Goal: Information Seeking & Learning: Learn about a topic

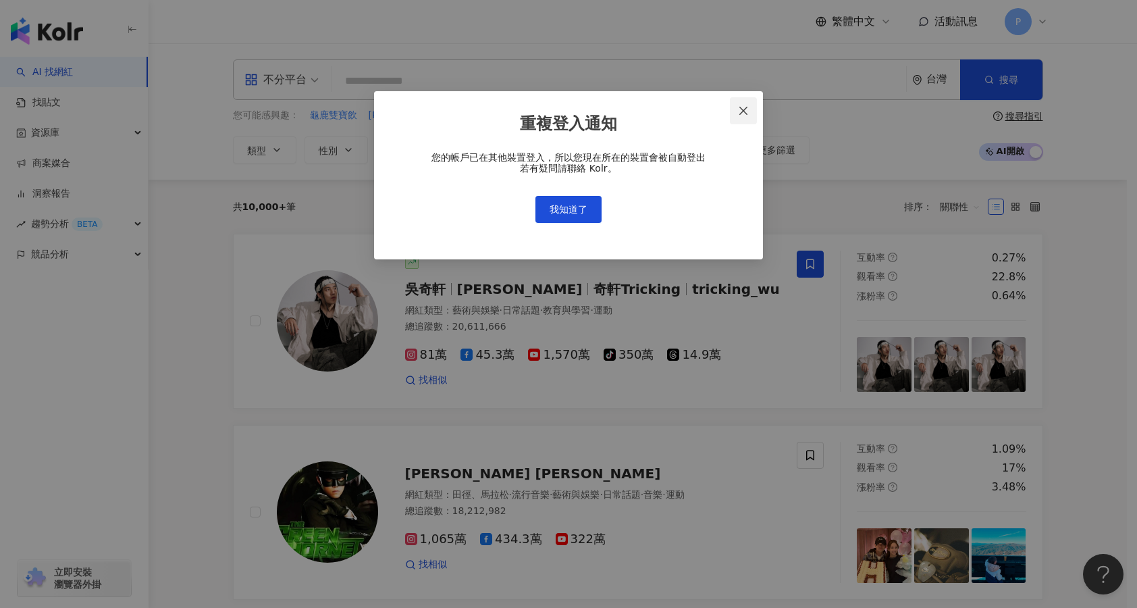
click at [741, 108] on icon "close" at bounding box center [744, 110] width 8 height 8
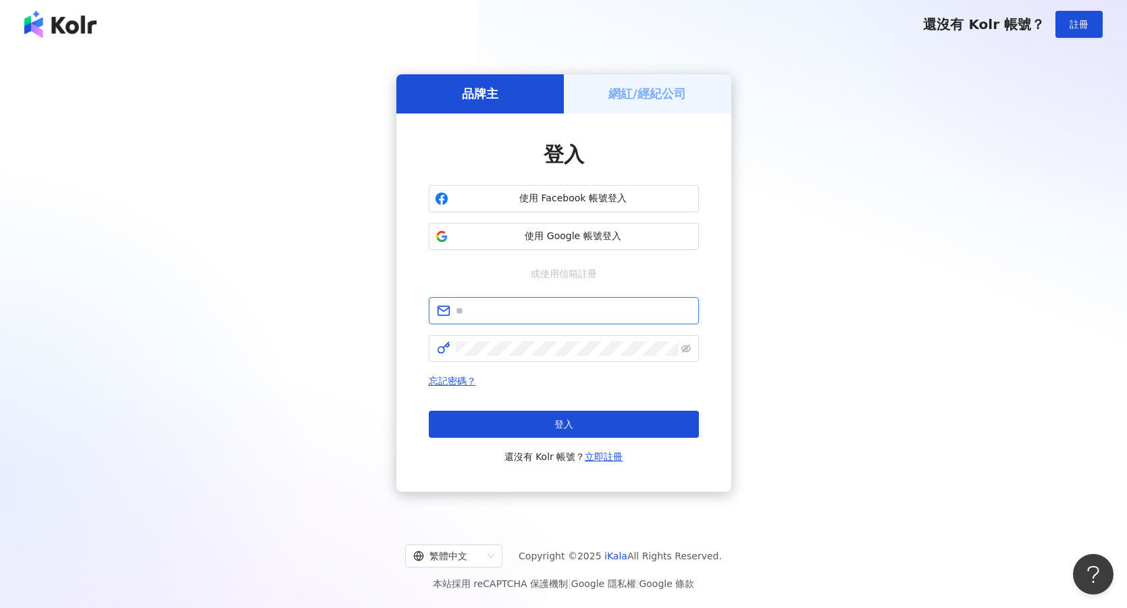
type input "**********"
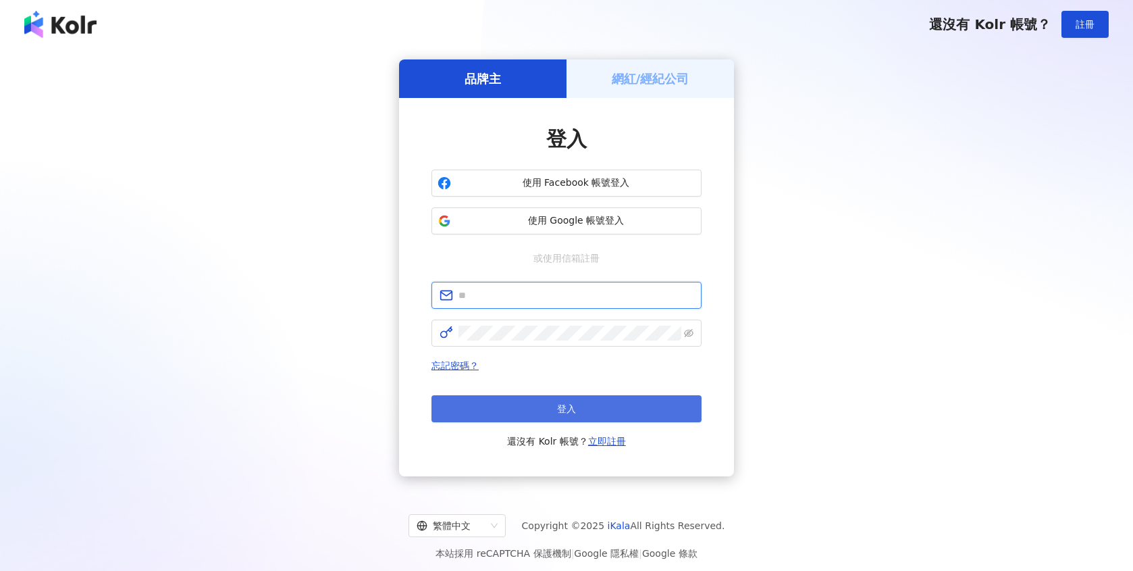
type input "**********"
click at [546, 405] on button "登入" at bounding box center [567, 408] width 270 height 27
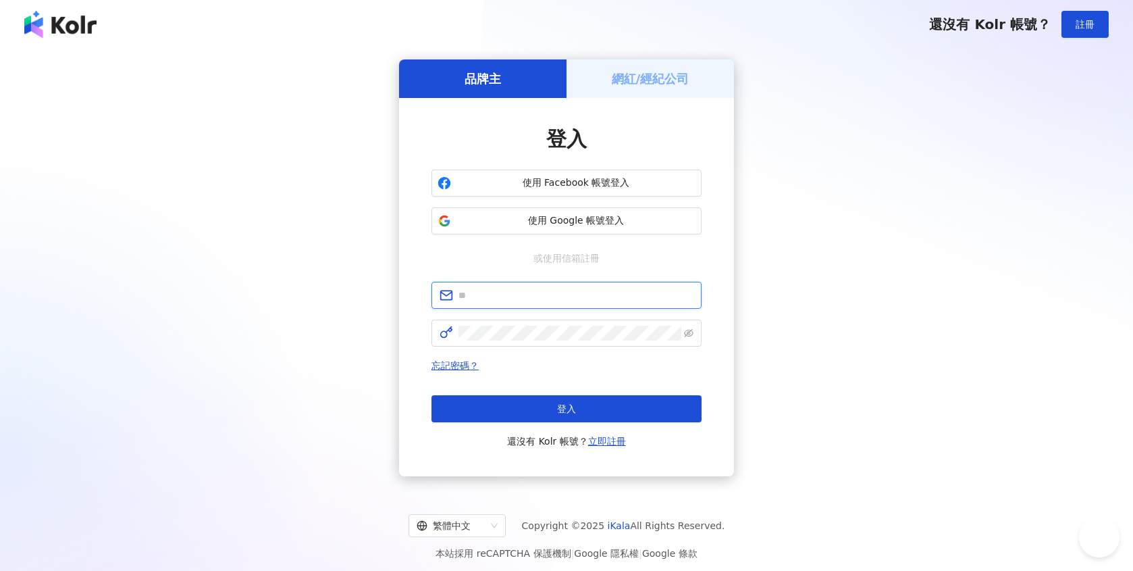
type input "**********"
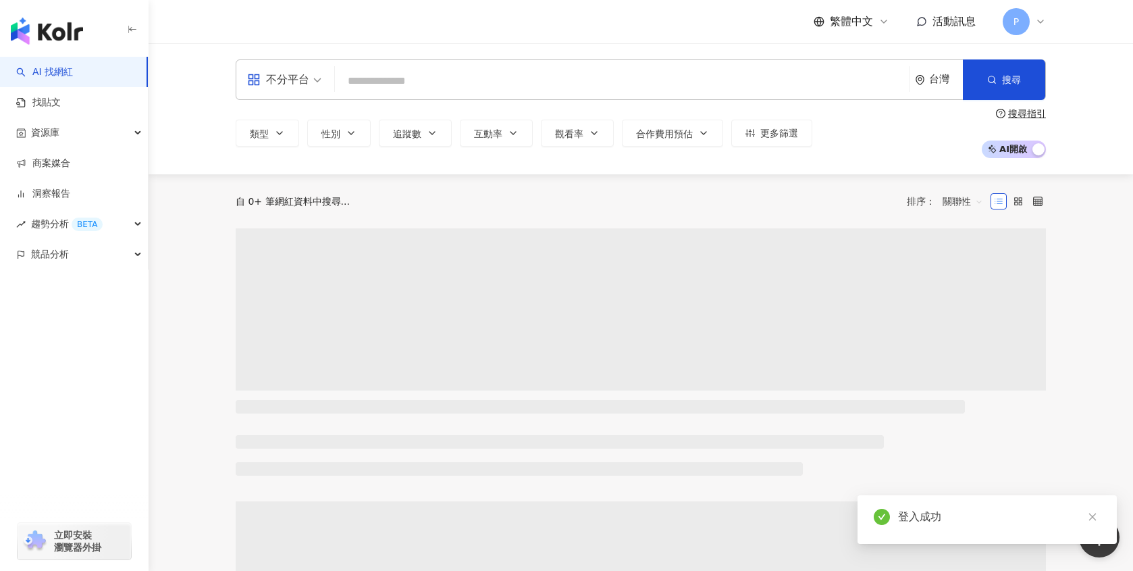
click at [575, 78] on input "search" at bounding box center [621, 81] width 563 height 26
type input "*"
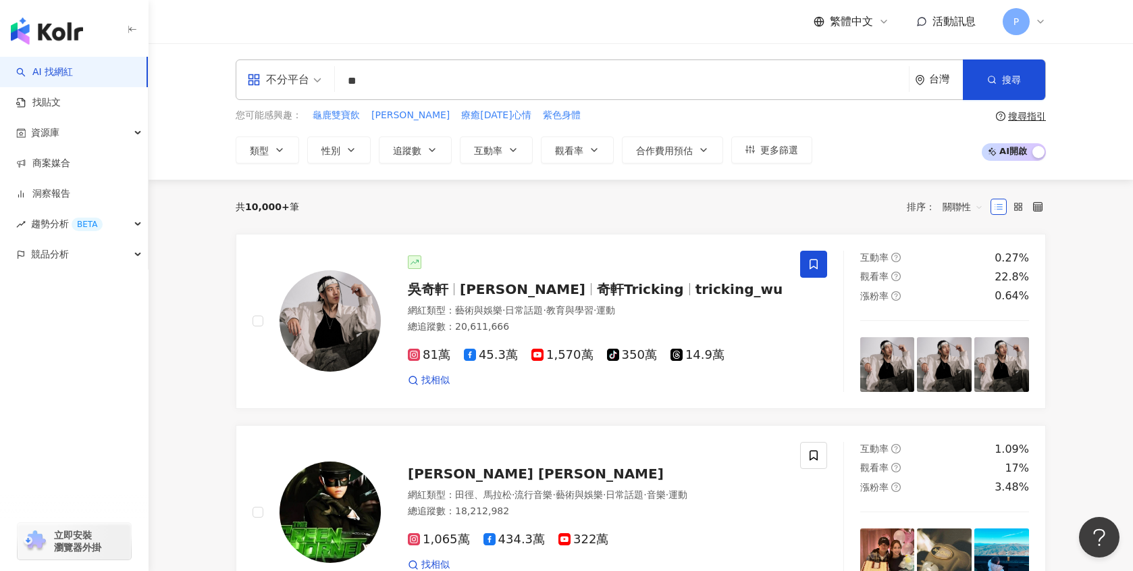
type input "**"
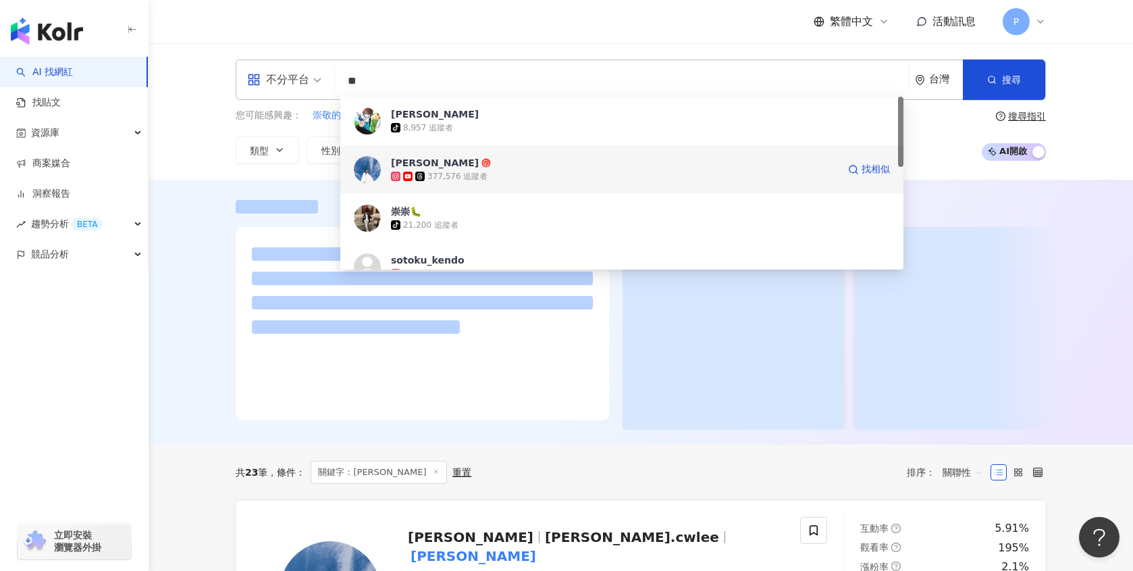
click at [535, 171] on div "377,576 追蹤者" at bounding box center [614, 177] width 447 height 14
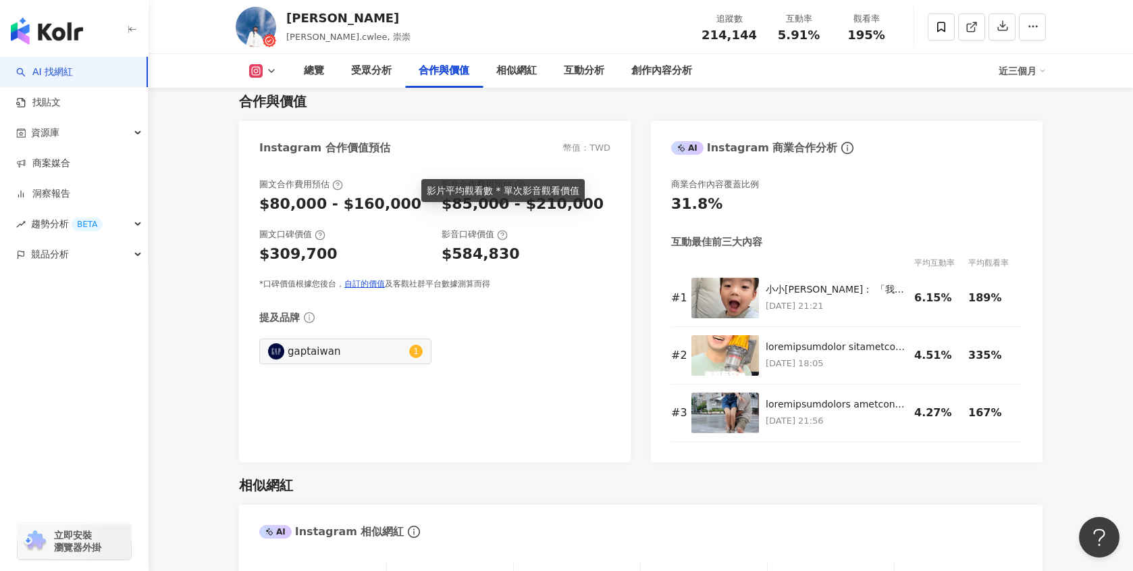
scroll to position [1824, 0]
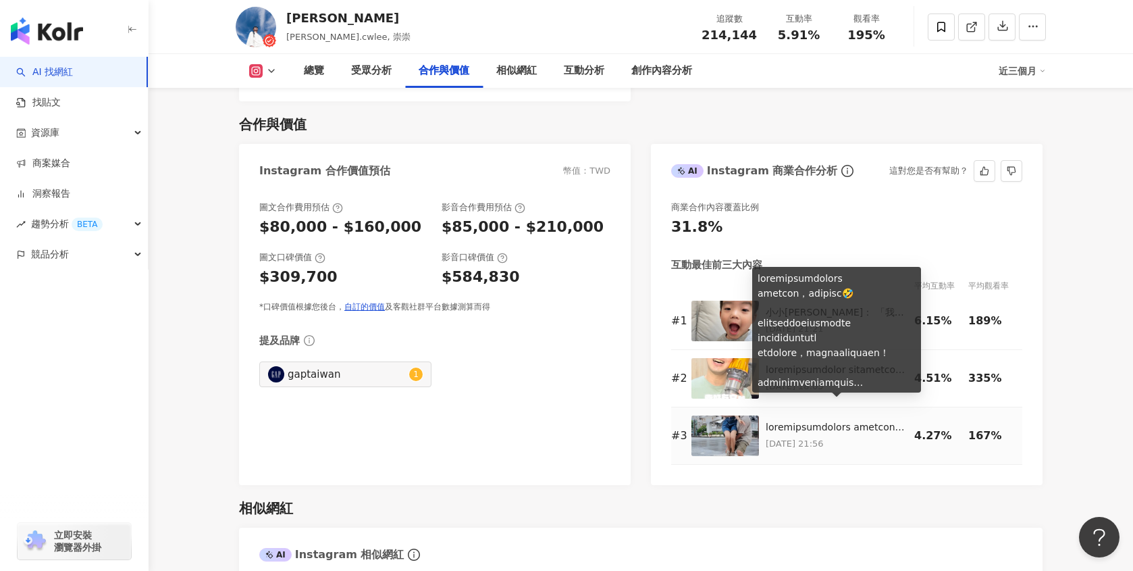
click at [879, 421] on div at bounding box center [837, 428] width 142 height 14
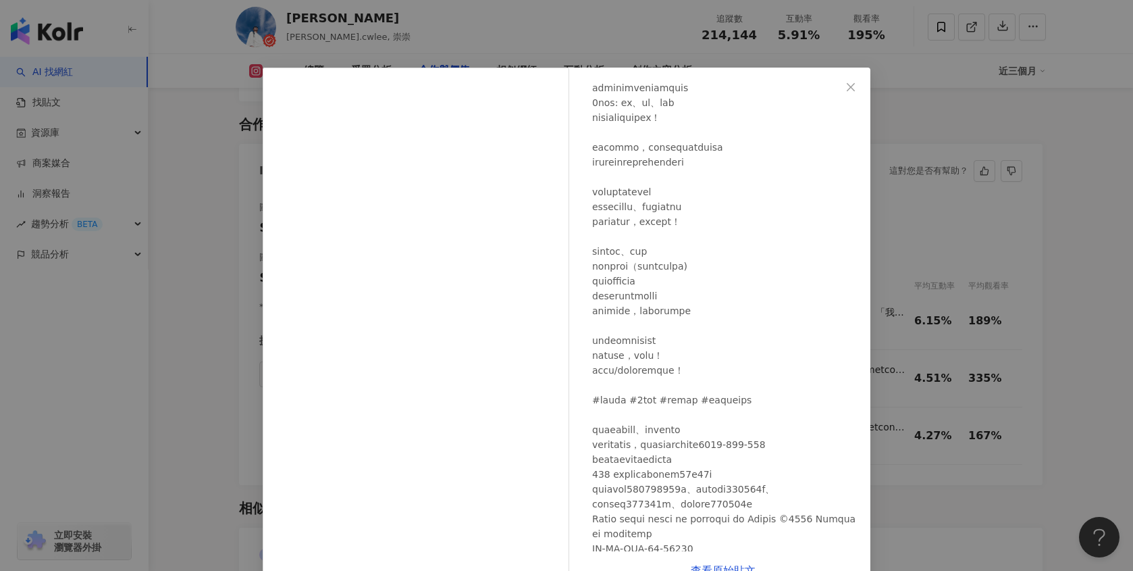
scroll to position [203, 0]
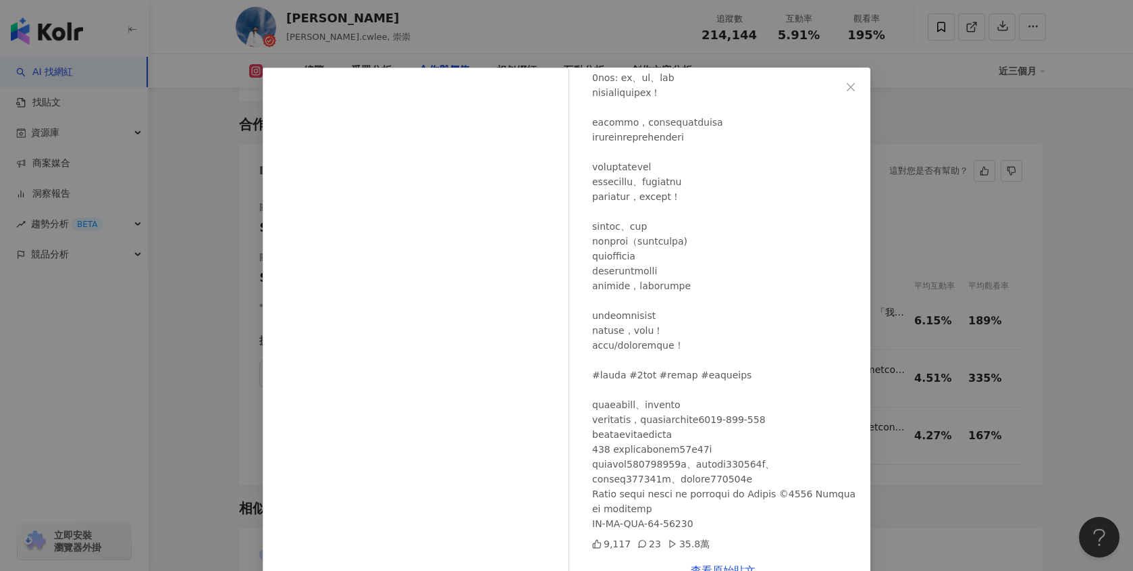
click at [1002, 253] on div "[PERSON_NAME] [DATE] 9,117 23 35.8萬 查看原始貼文" at bounding box center [566, 285] width 1133 height 571
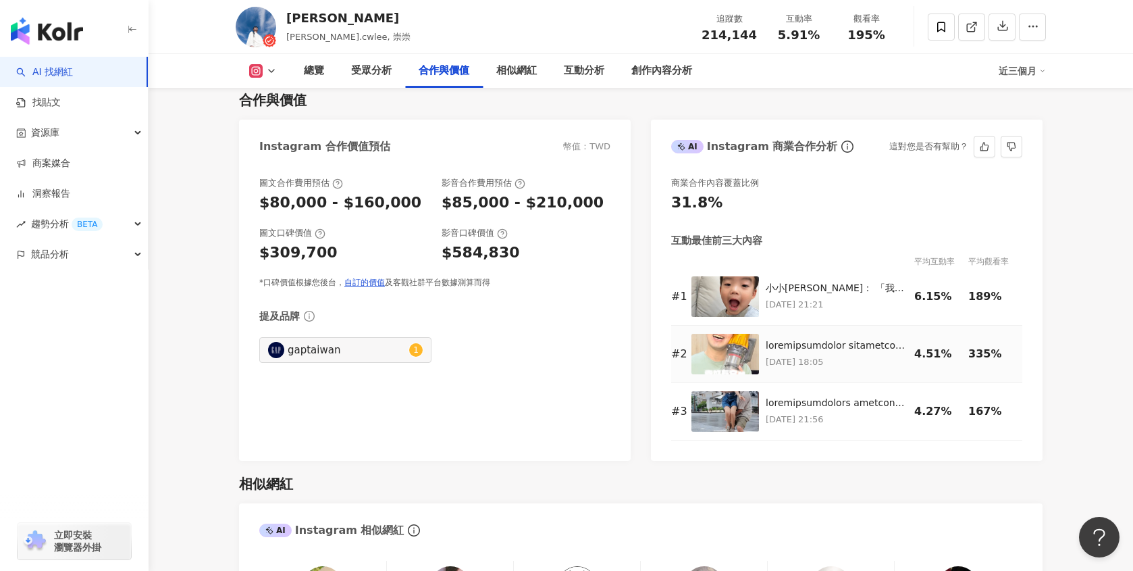
scroll to position [1824, 0]
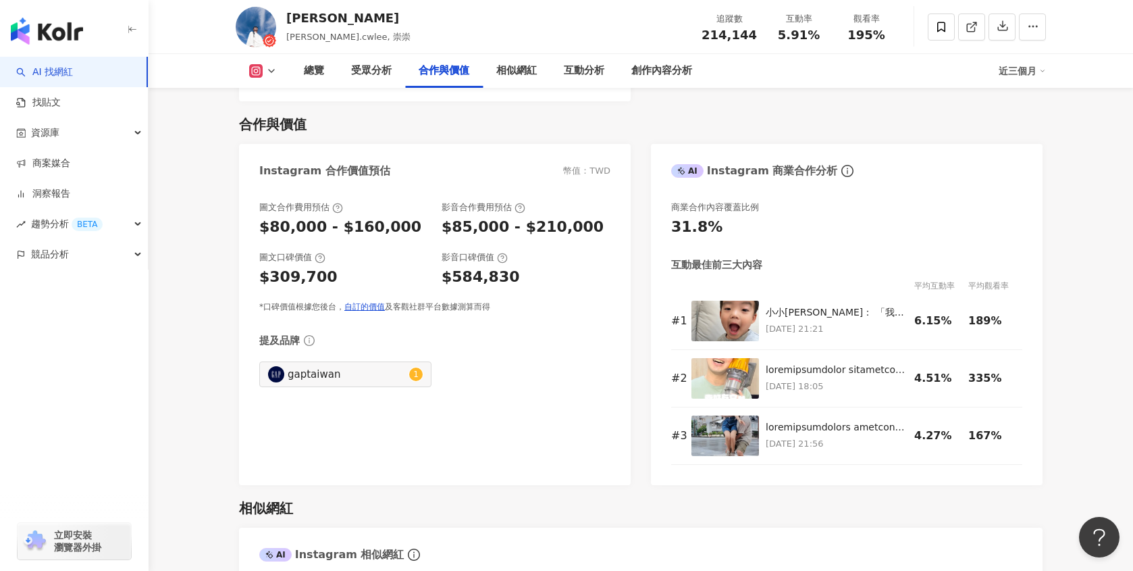
click at [1029, 79] on div "近三個月" at bounding box center [1022, 71] width 47 height 22
click at [1040, 120] on link "近六個月" at bounding box center [1029, 127] width 38 height 15
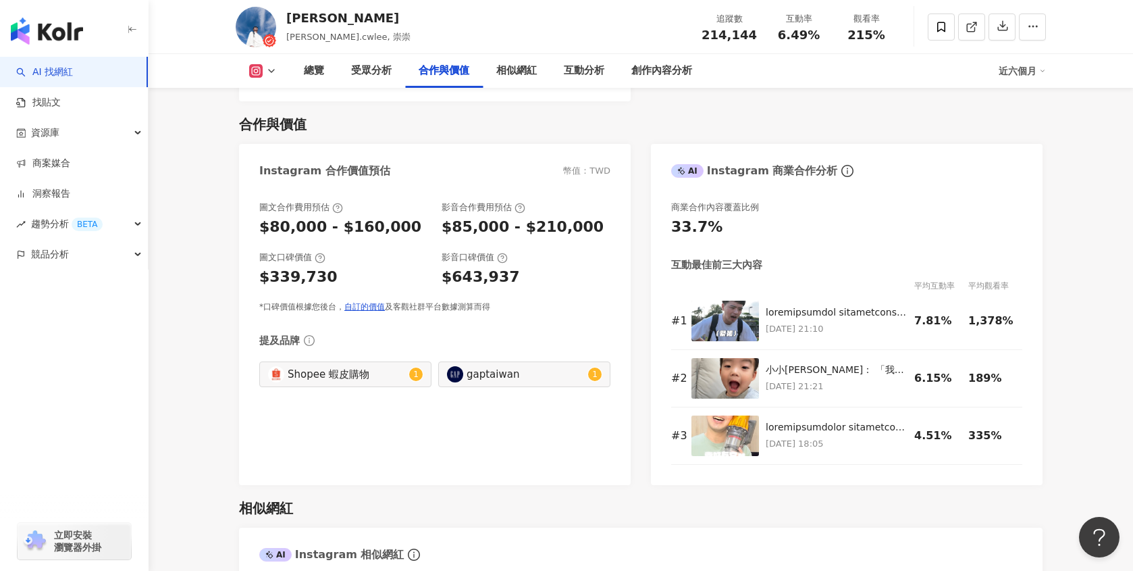
click at [1021, 67] on div "近六個月" at bounding box center [1022, 71] width 47 height 22
click at [1035, 101] on link "近三個月" at bounding box center [1029, 100] width 38 height 15
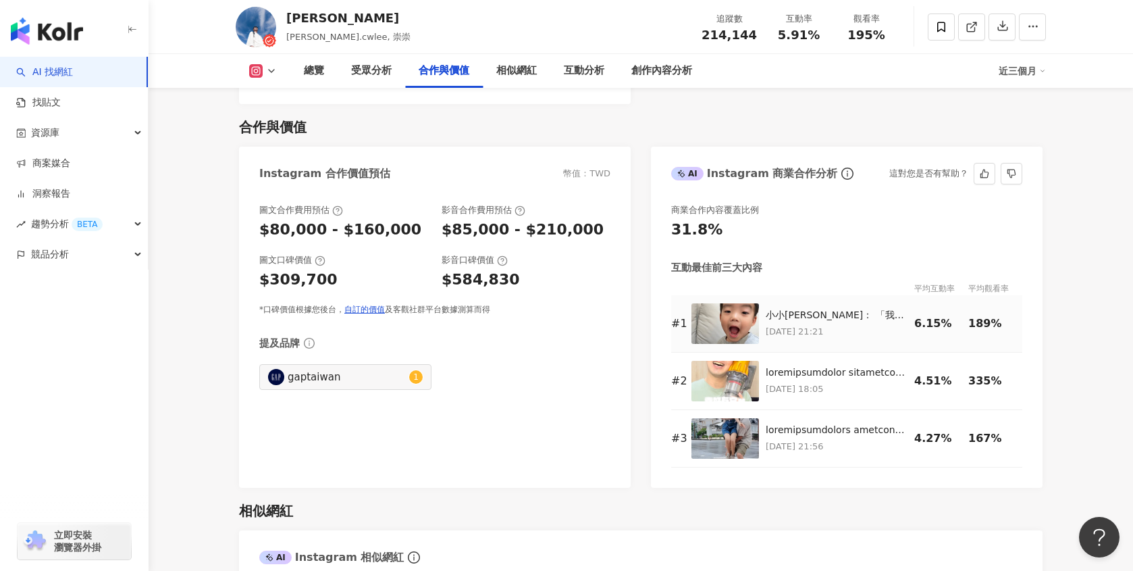
scroll to position [1820, 0]
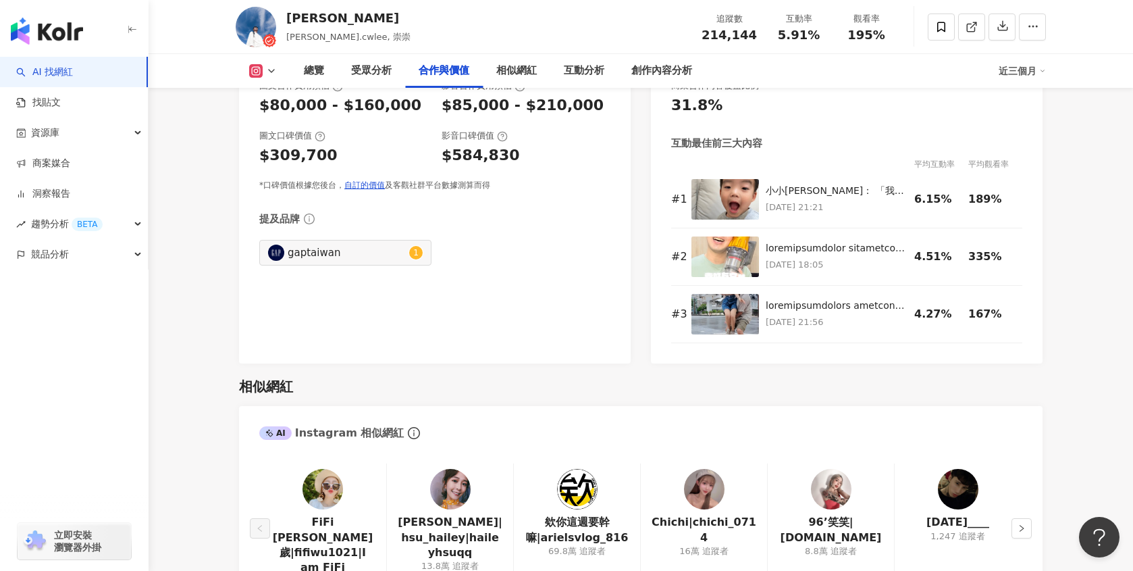
scroll to position [1888, 0]
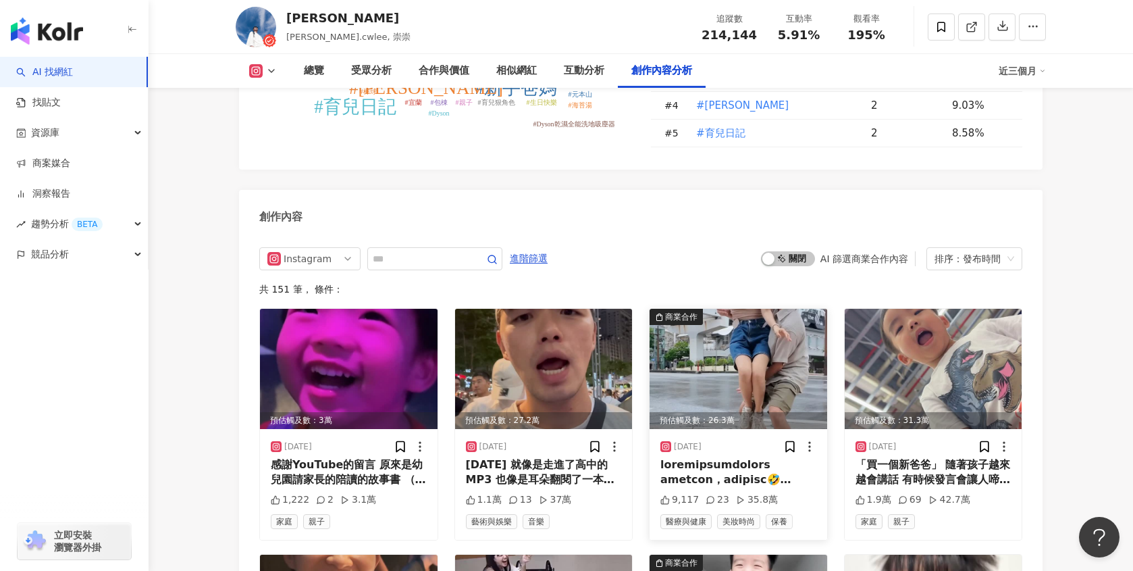
scroll to position [4117, 0]
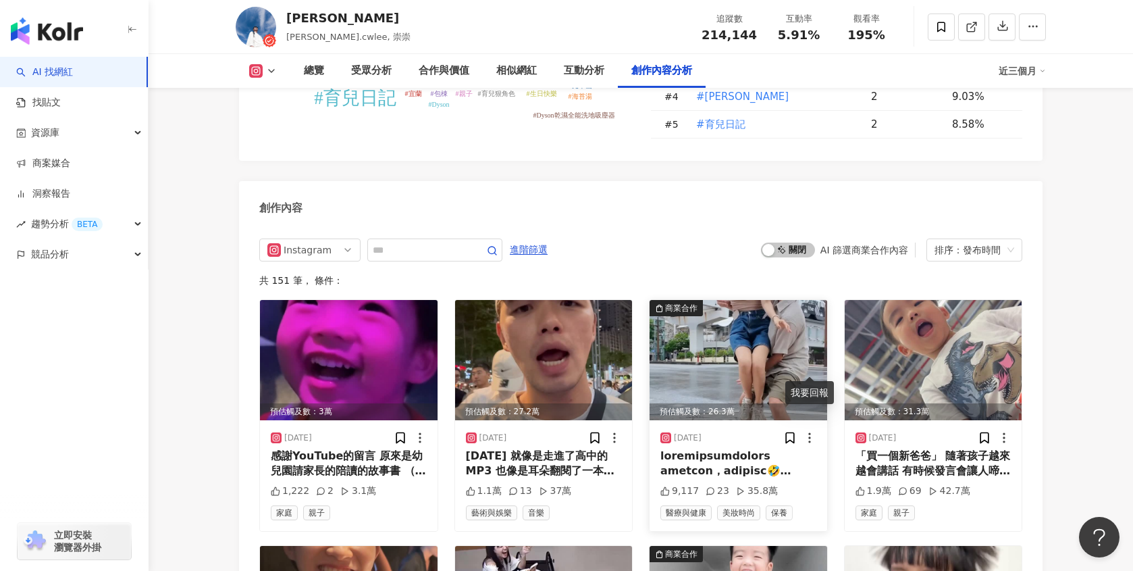
click at [808, 431] on icon at bounding box center [810, 438] width 14 height 14
click at [1001, 239] on div "排序：發布時間" at bounding box center [969, 250] width 68 height 22
click at [548, 239] on span "進階篩選" at bounding box center [529, 250] width 38 height 22
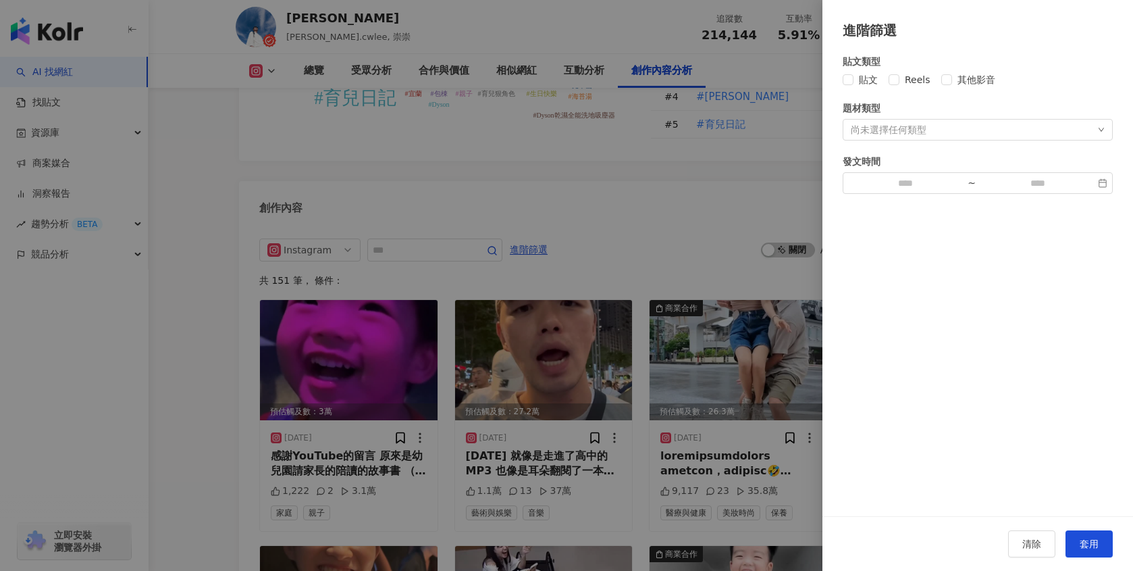
click at [663, 145] on div at bounding box center [566, 285] width 1133 height 571
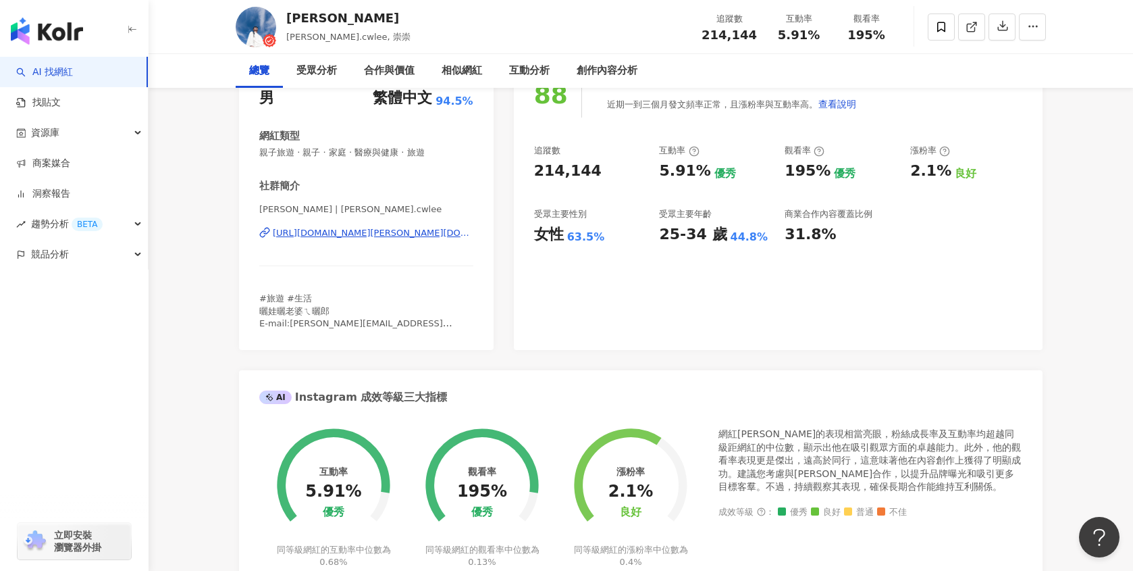
scroll to position [0, 0]
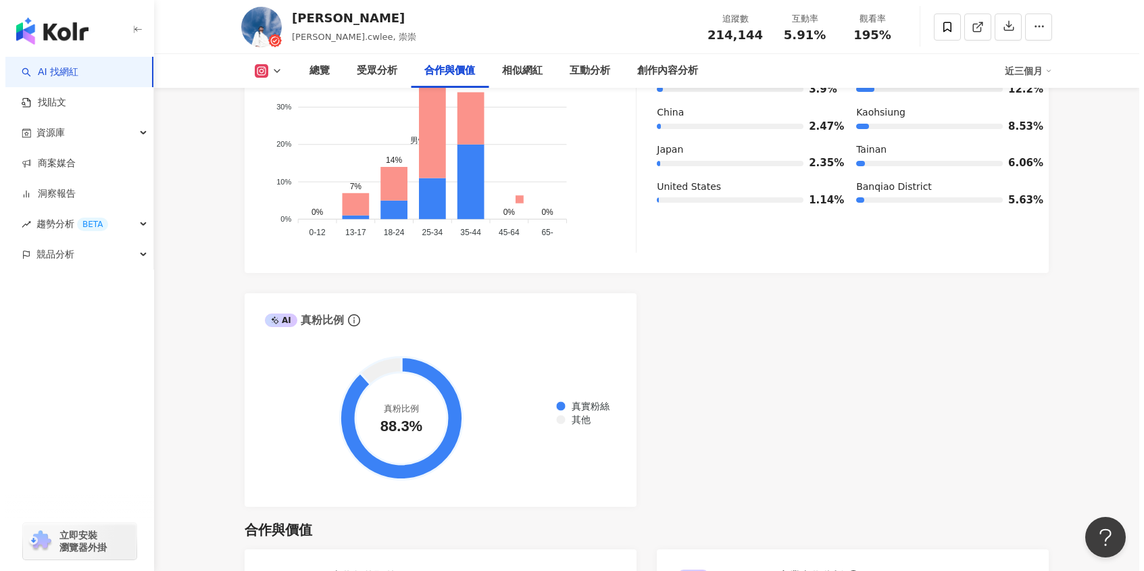
scroll to position [1959, 0]
